Goal: Task Accomplishment & Management: Manage account settings

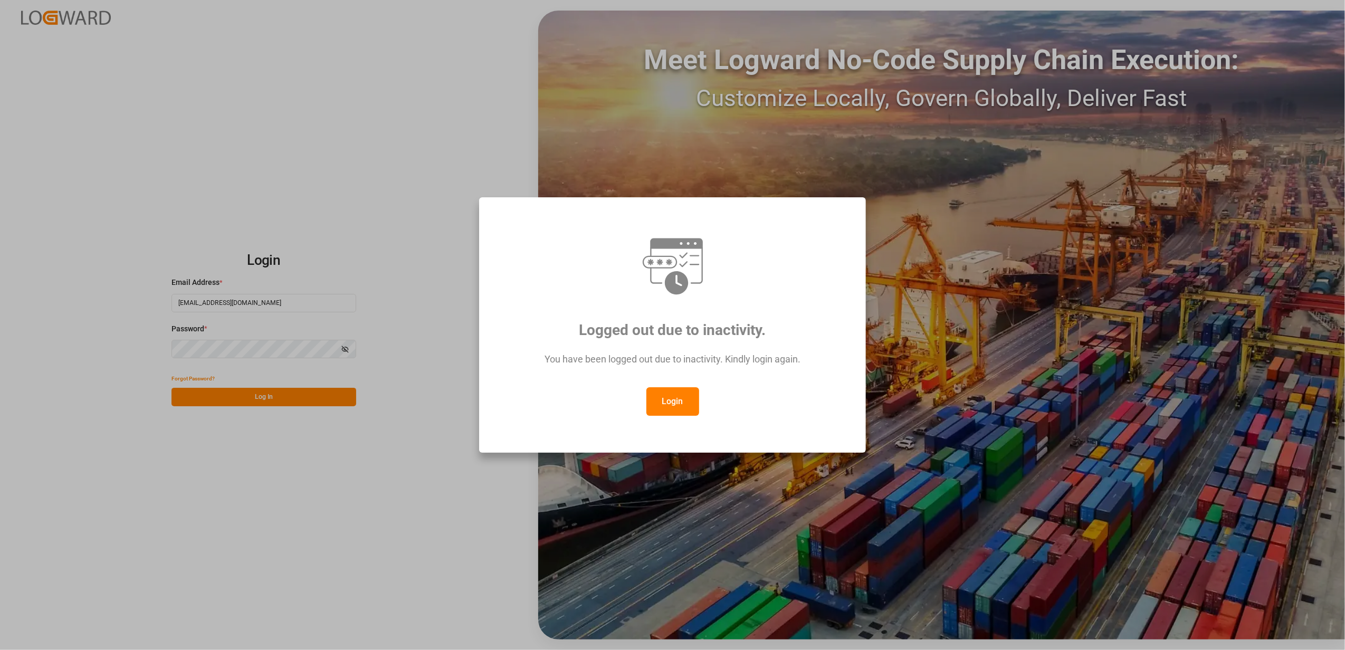
click at [207, 571] on div "Logged out due to inactivity. You have been logged out due to inactivity. Kindl…" at bounding box center [672, 325] width 1345 height 650
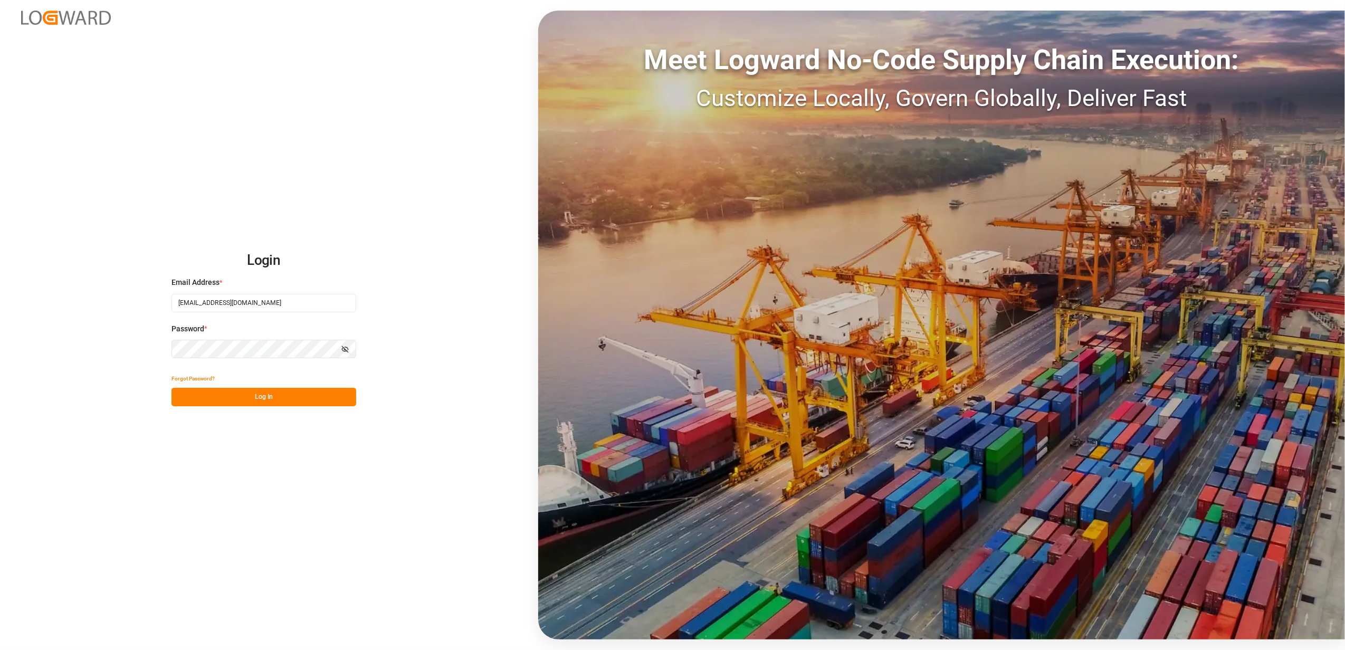
click at [267, 396] on button "Log In" at bounding box center [263, 397] width 185 height 18
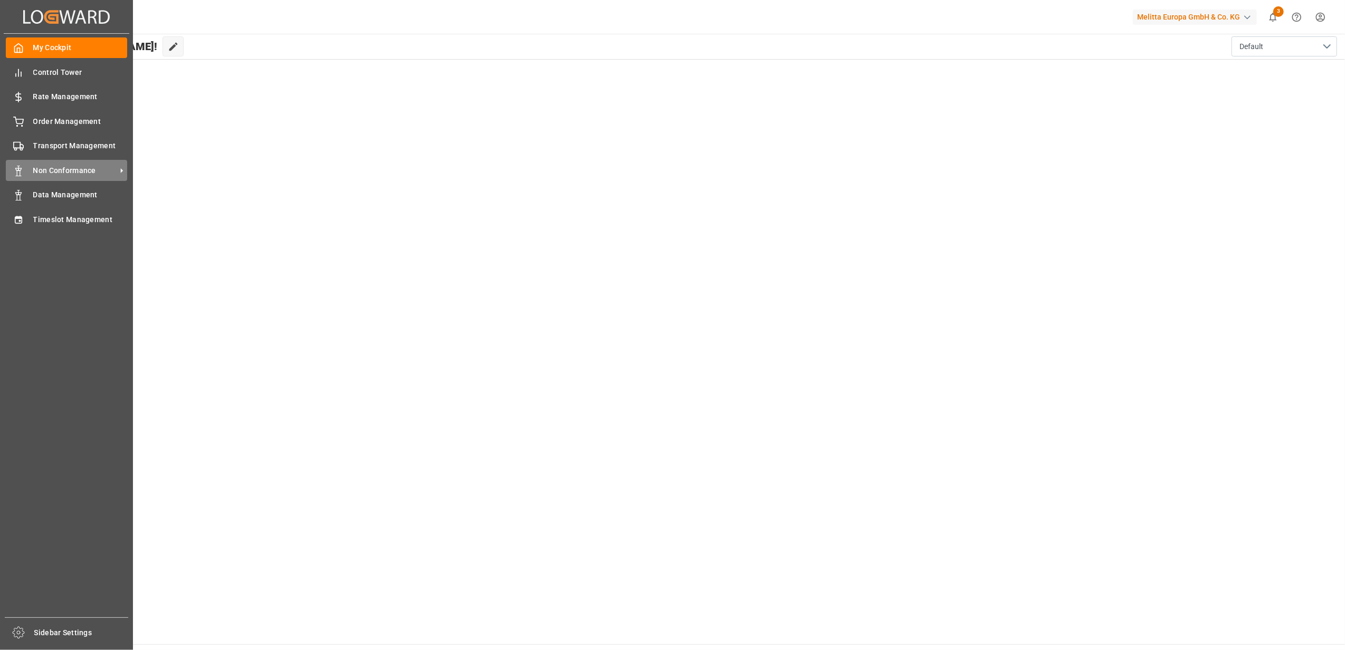
click at [53, 167] on span "Non Conformance" at bounding box center [74, 170] width 83 height 11
click at [62, 172] on span "Non Conformance" at bounding box center [74, 170] width 83 height 11
click at [51, 169] on span "Non Conformance" at bounding box center [74, 170] width 83 height 11
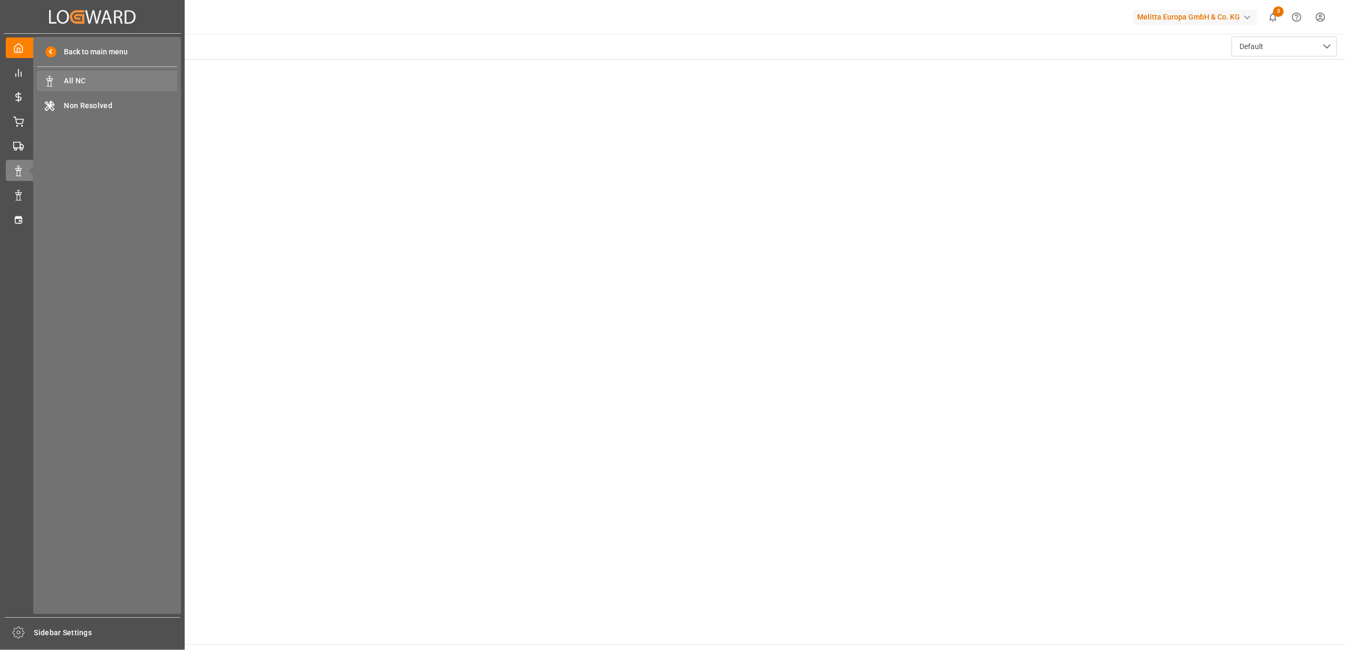
click at [104, 85] on span "All NC" at bounding box center [120, 80] width 113 height 11
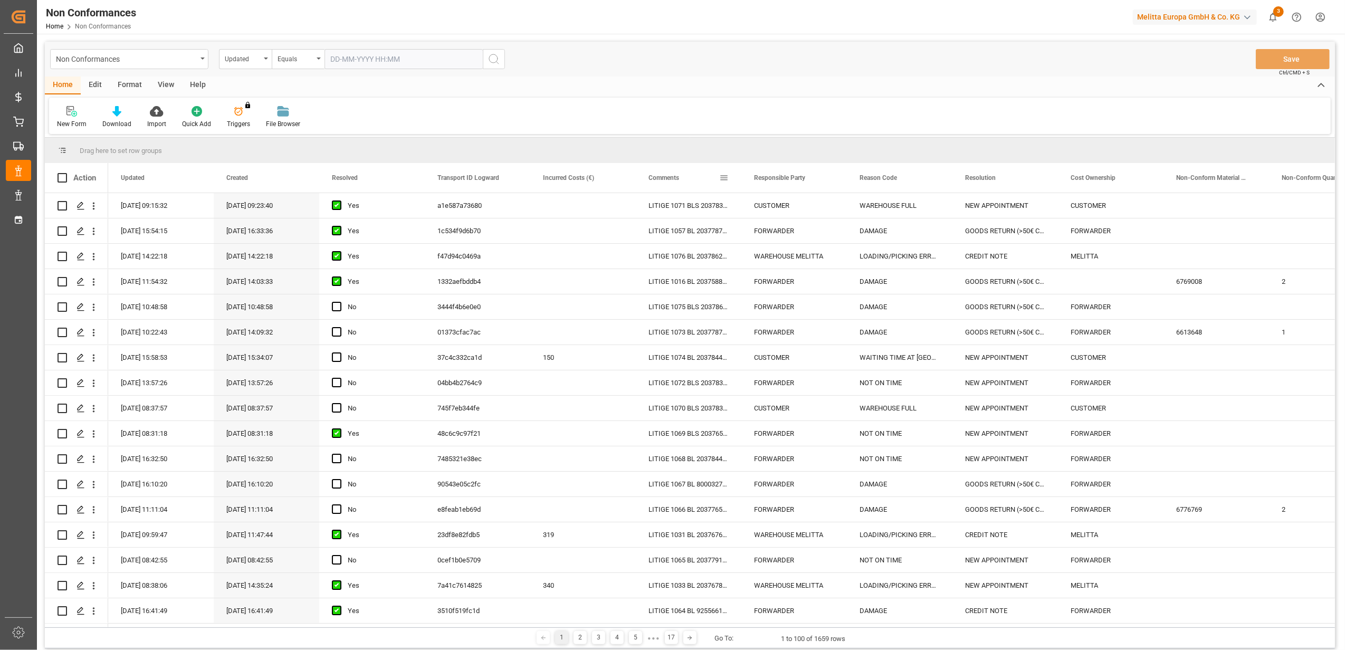
click at [722, 180] on span at bounding box center [723, 177] width 9 height 9
click at [773, 181] on span "filter" at bounding box center [772, 179] width 9 height 9
click at [820, 210] on span "Filtering operator" at bounding box center [818, 208] width 9 height 9
click at [754, 260] on span "Fuzzy search" at bounding box center [742, 259] width 39 height 8
click at [748, 234] on input "Filter Value" at bounding box center [772, 234] width 103 height 21
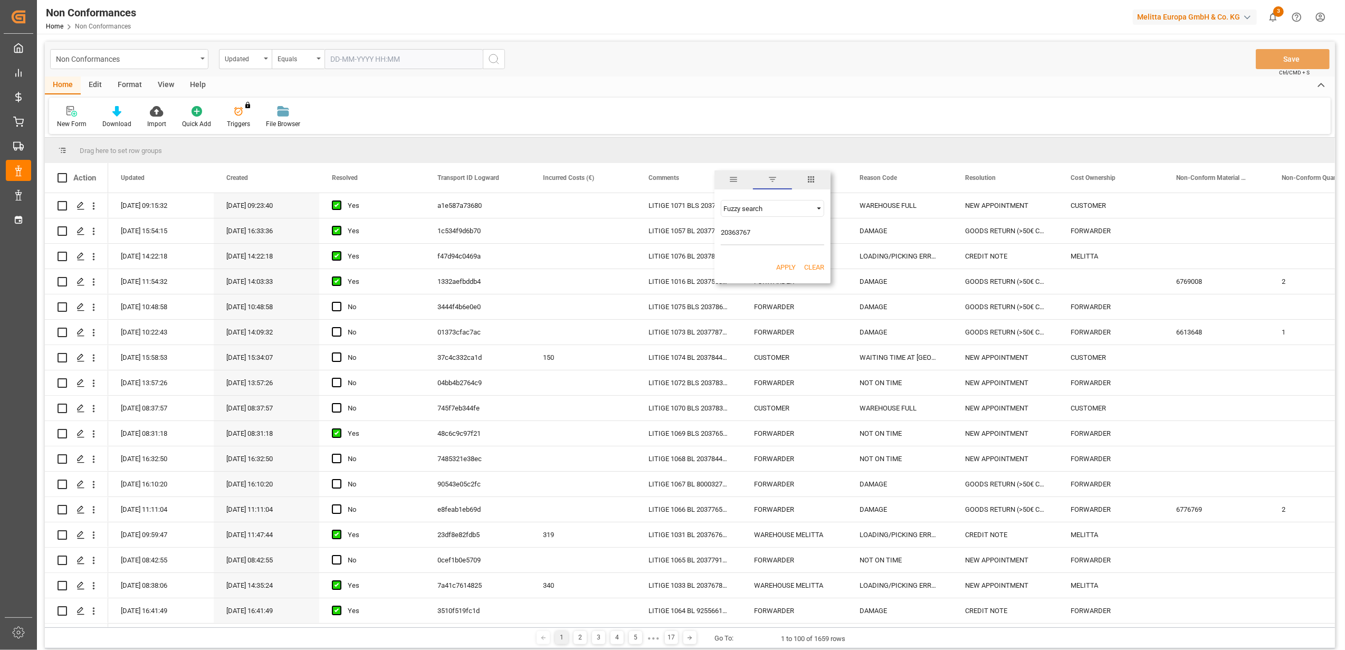
type input "20363767"
click at [777, 268] on button "Apply" at bounding box center [786, 267] width 20 height 11
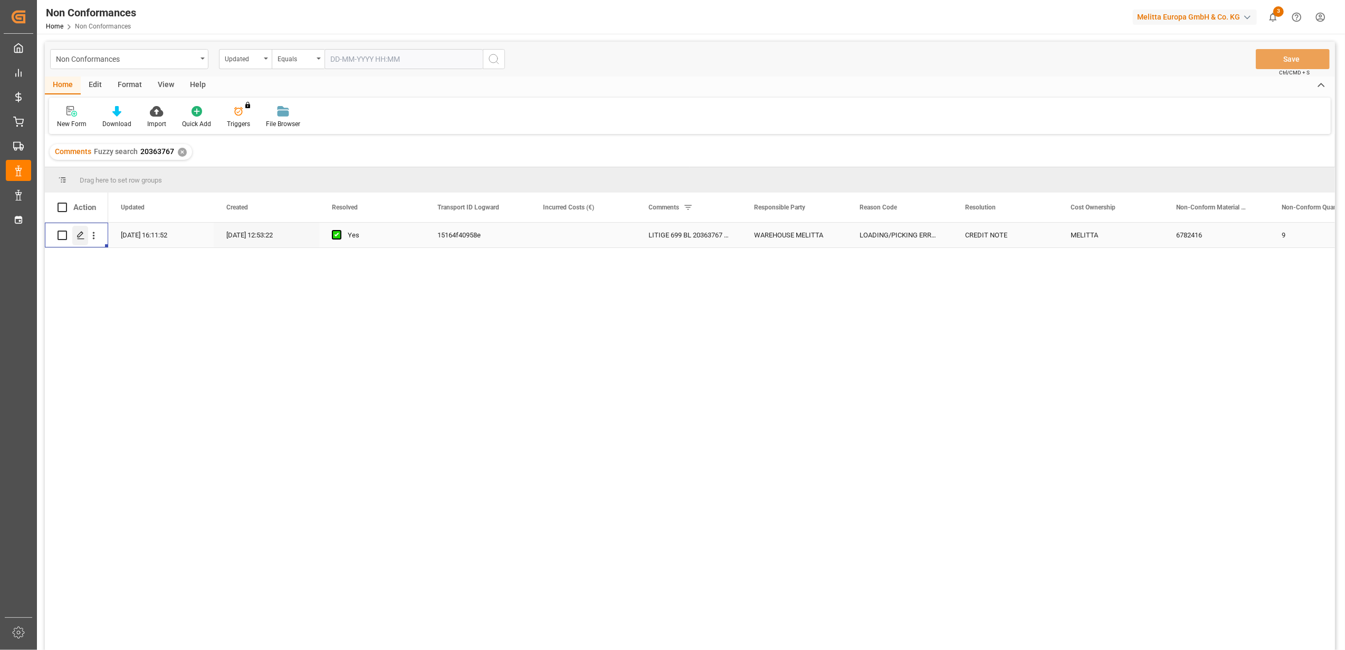
click at [84, 232] on icon "Press SPACE to select this row." at bounding box center [80, 235] width 8 height 8
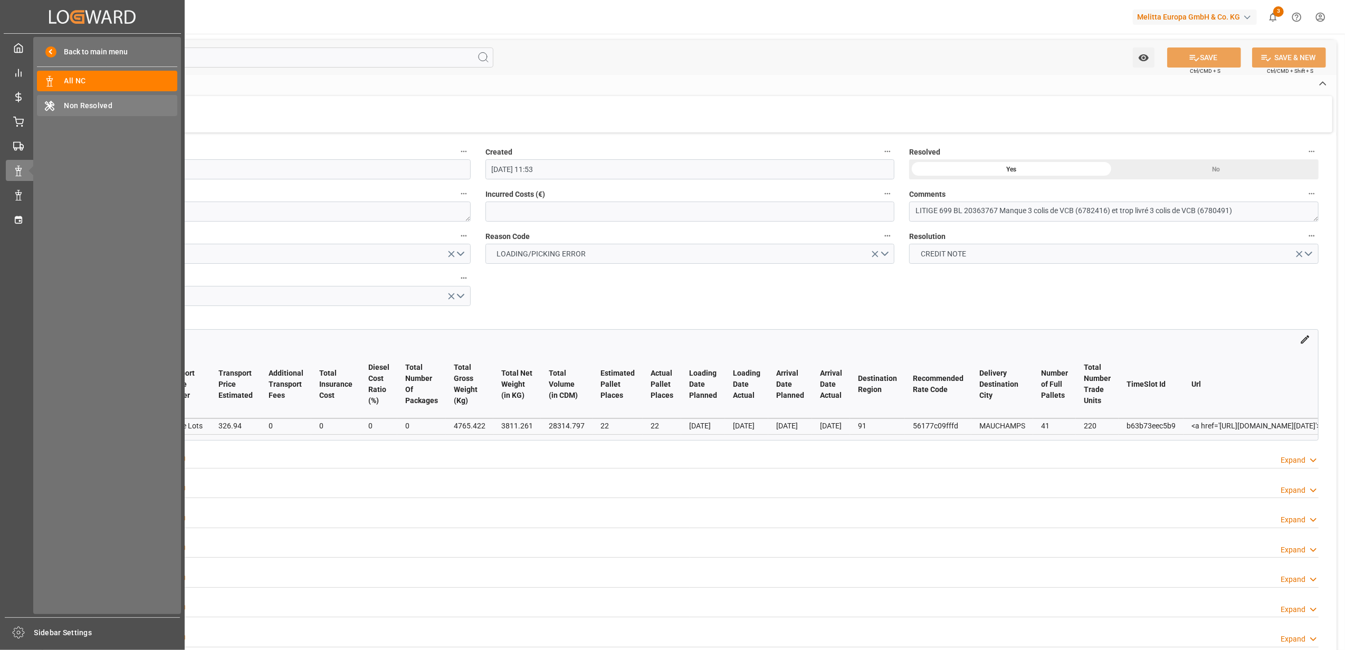
click at [95, 108] on span "Non Resolved" at bounding box center [120, 105] width 113 height 11
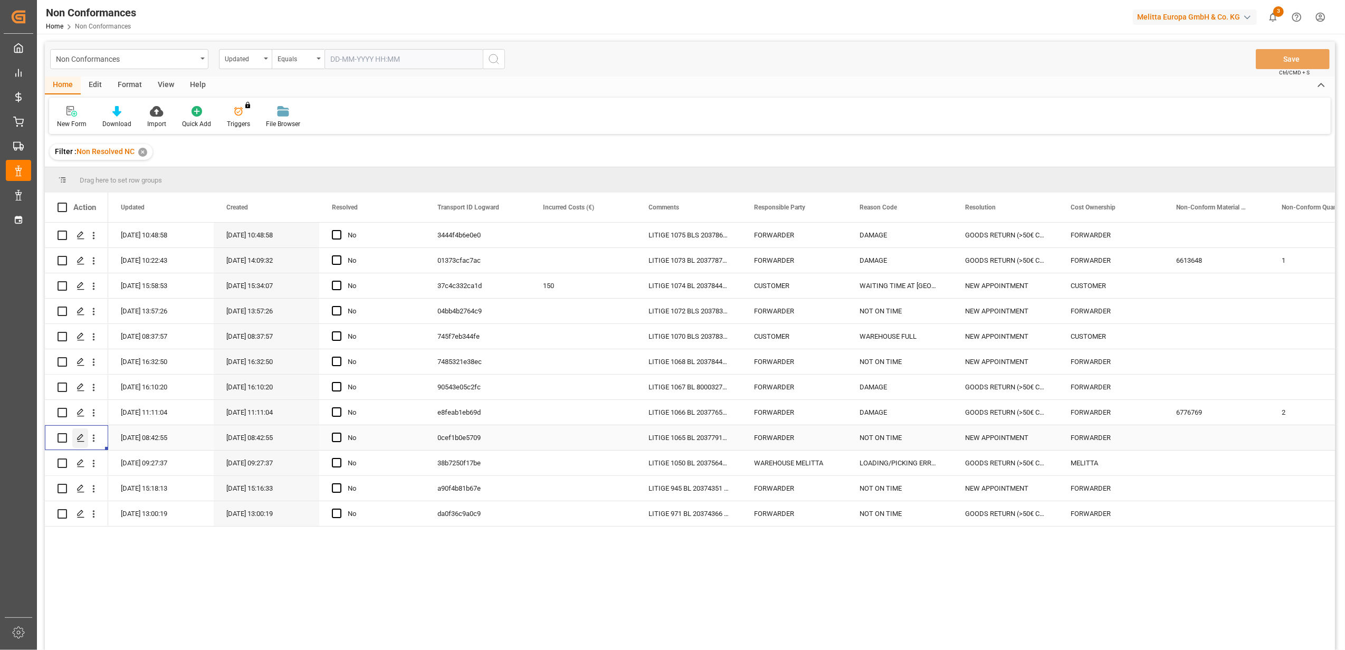
click at [82, 439] on icon "Press SPACE to select this row." at bounding box center [80, 438] width 8 height 8
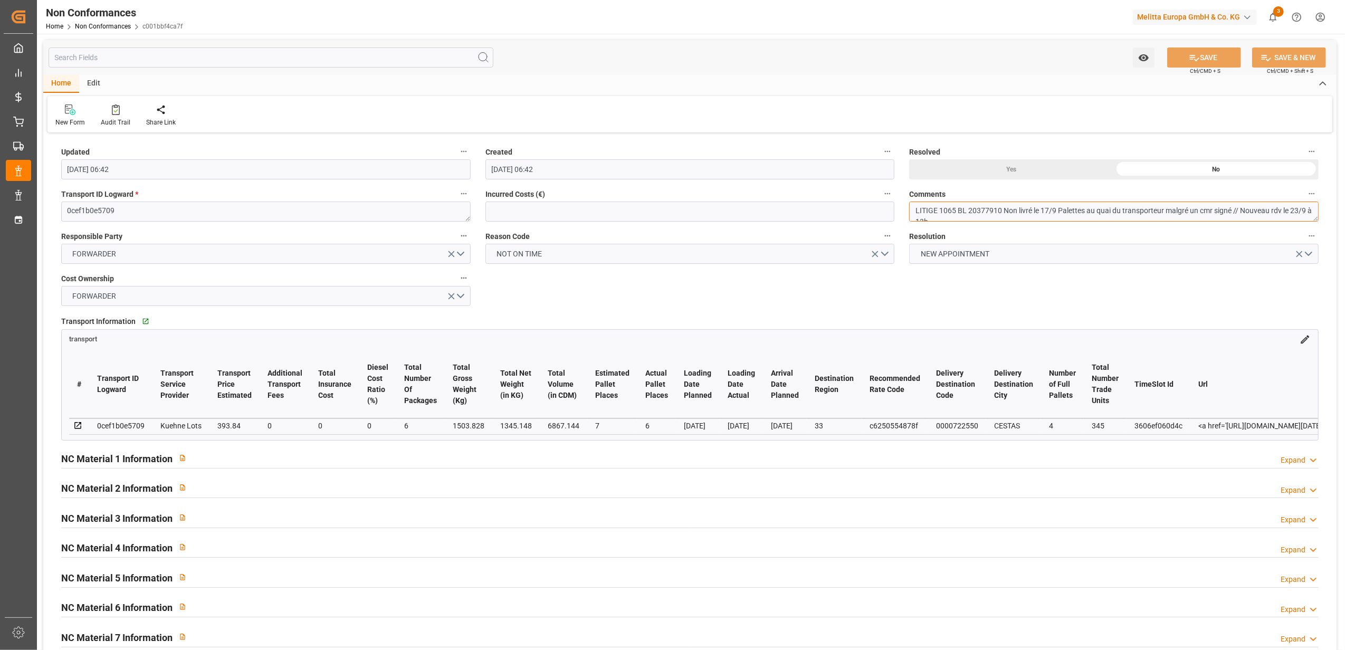
scroll to position [8, 0]
click at [1002, 212] on textarea "LITIGE 1065 BL 20377910 Non livré le 17/9 Palettes au quai du transporteur malg…" at bounding box center [1113, 212] width 409 height 20
type textarea "LITIGE 1065 BL 20377910 Non livré le 17/9 Palettes au quai du transporteur malg…"
click at [1221, 55] on button "SAVE" at bounding box center [1204, 57] width 74 height 20
type input "[DATE] 08:36"
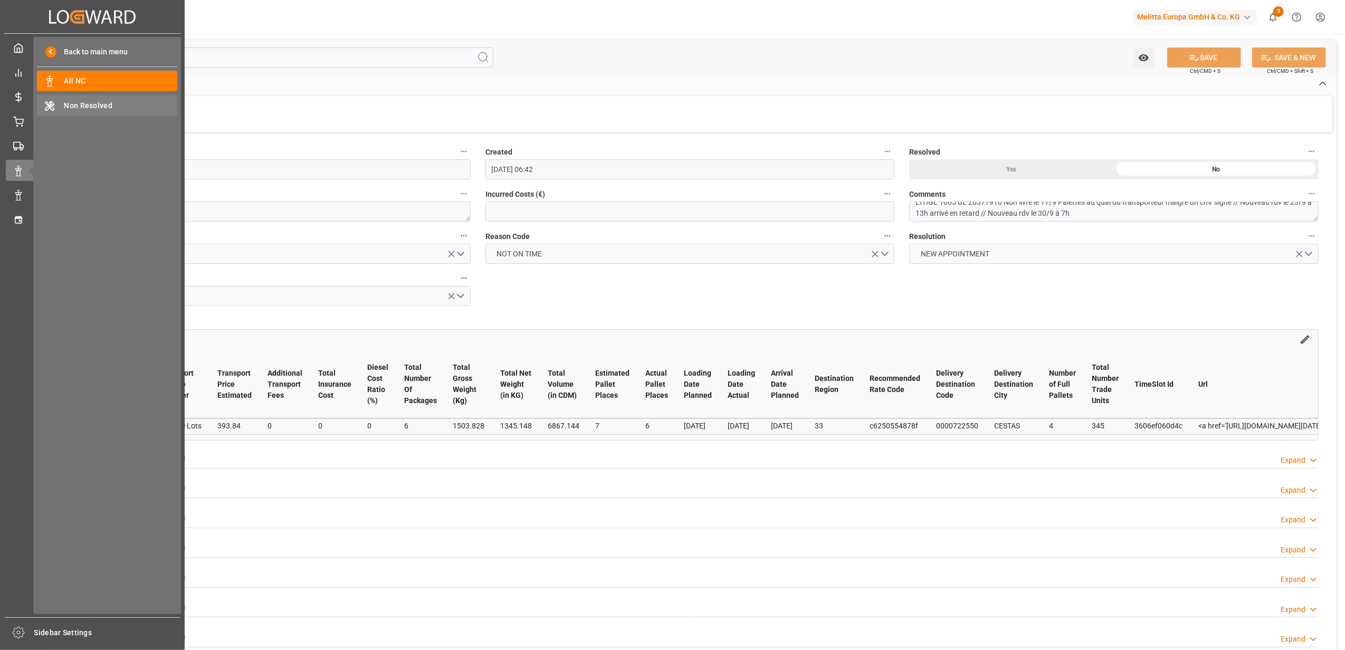
click at [95, 102] on span "Non Resolved" at bounding box center [120, 105] width 113 height 11
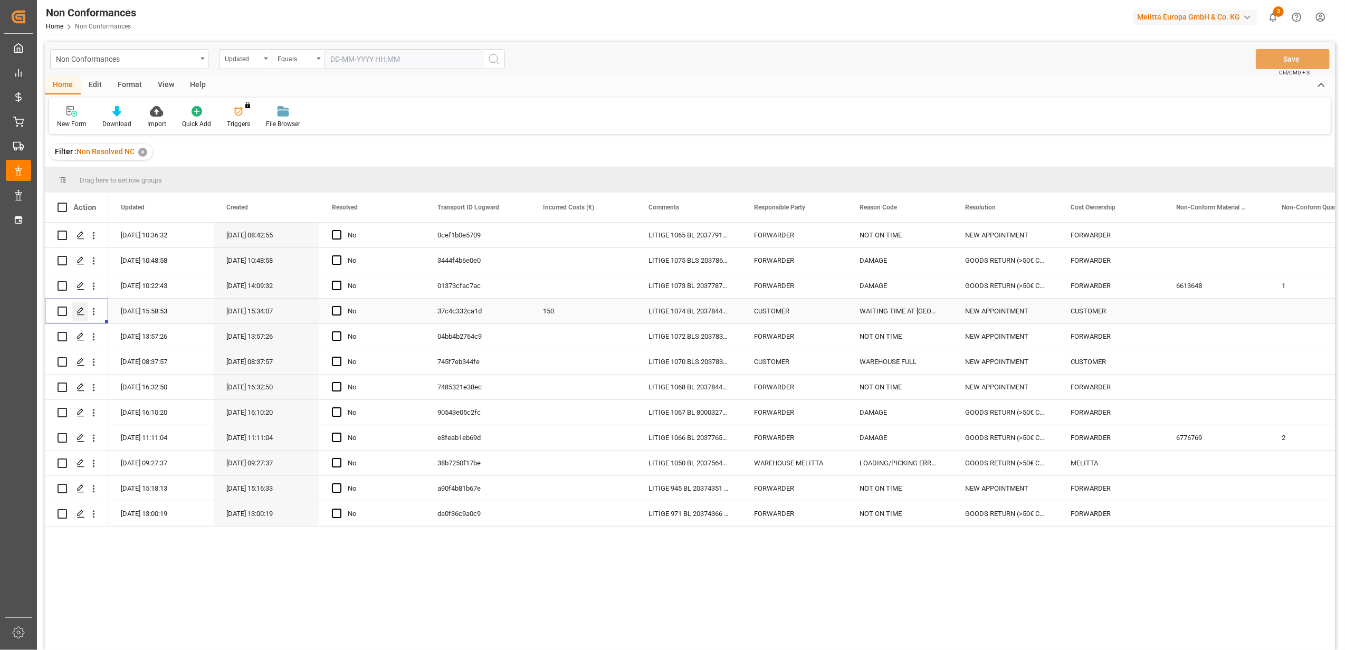
click at [81, 310] on polygon "Press SPACE to select this row." at bounding box center [80, 310] width 5 height 5
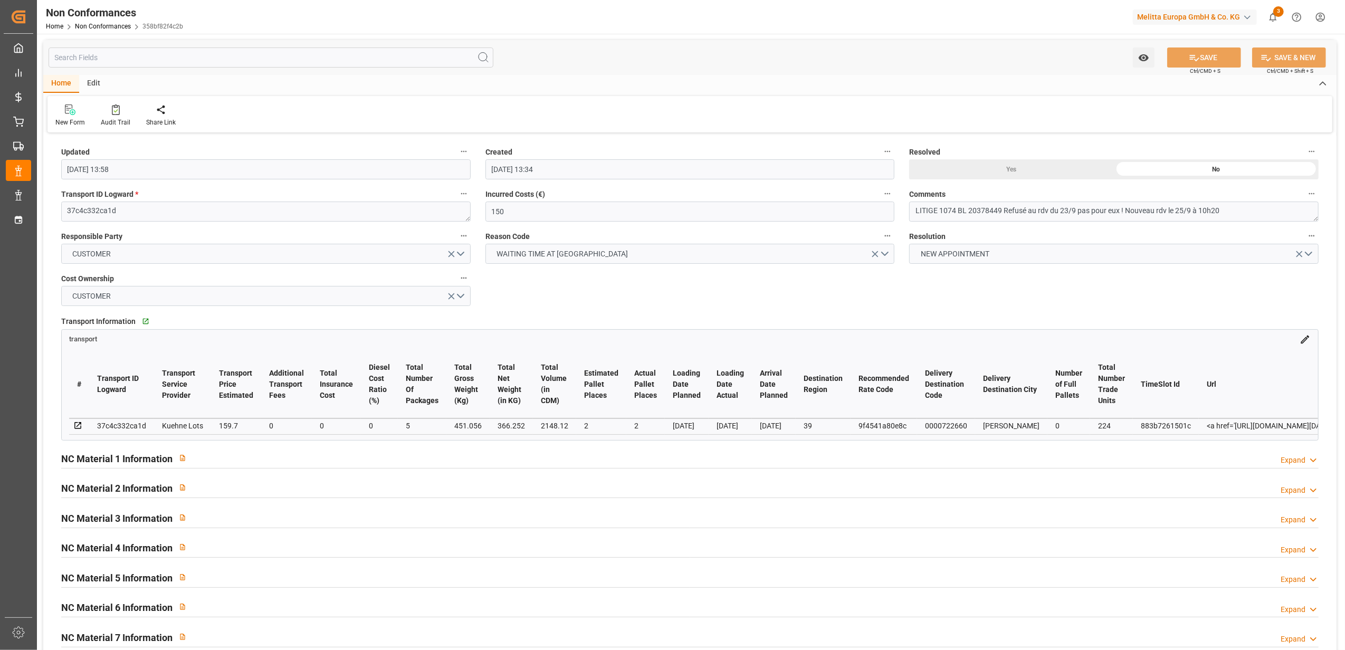
click at [1024, 169] on div "Yes" at bounding box center [1011, 169] width 205 height 20
click at [1219, 60] on button "SAVE" at bounding box center [1204, 57] width 74 height 20
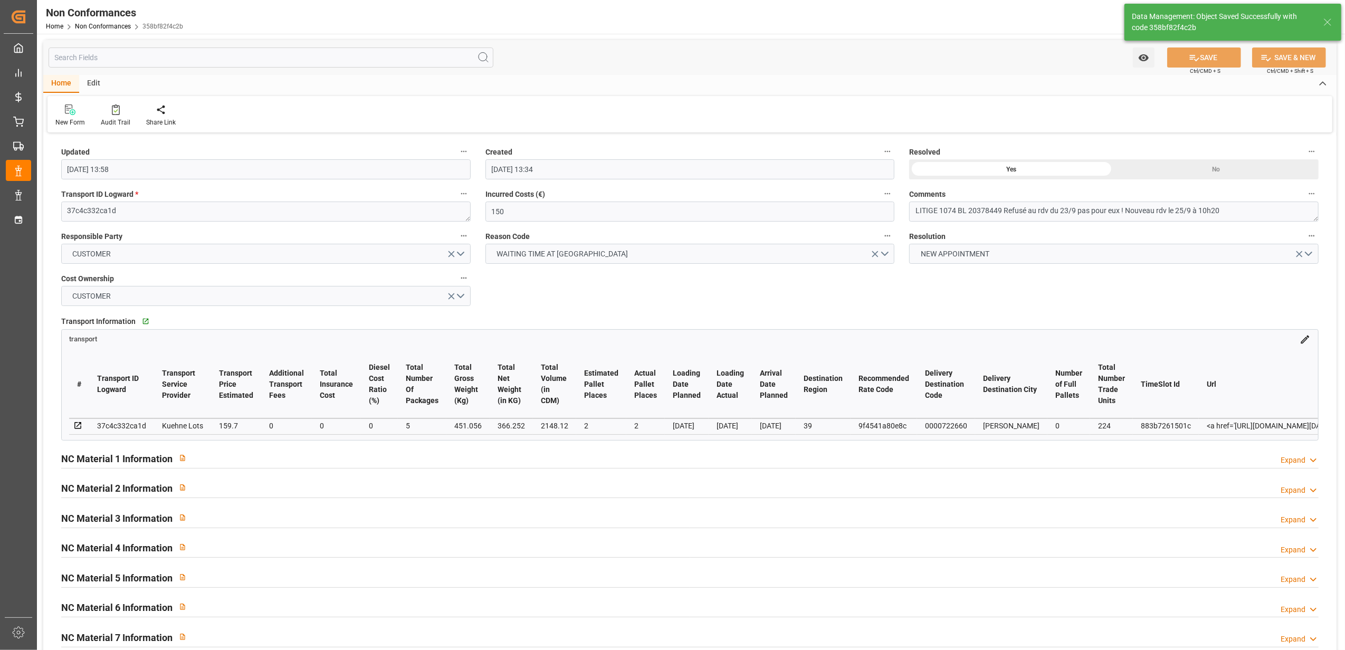
type input "[DATE] 08:51"
